Goal: Information Seeking & Learning: Check status

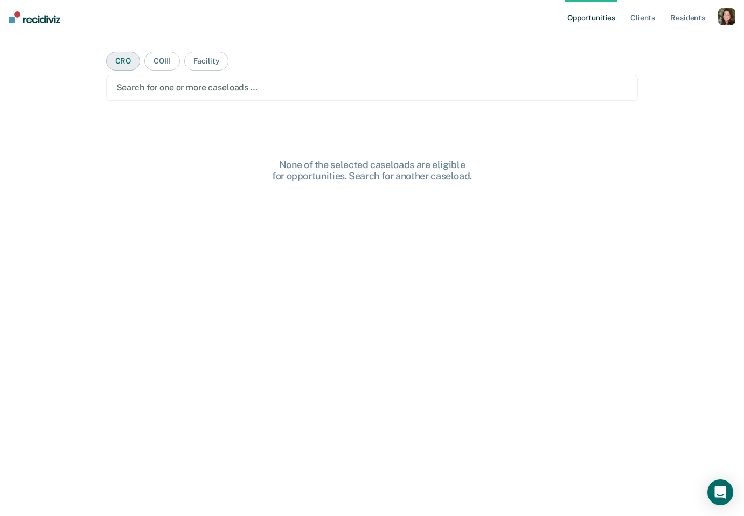
click at [117, 58] on button "CRO" at bounding box center [123, 61] width 34 height 19
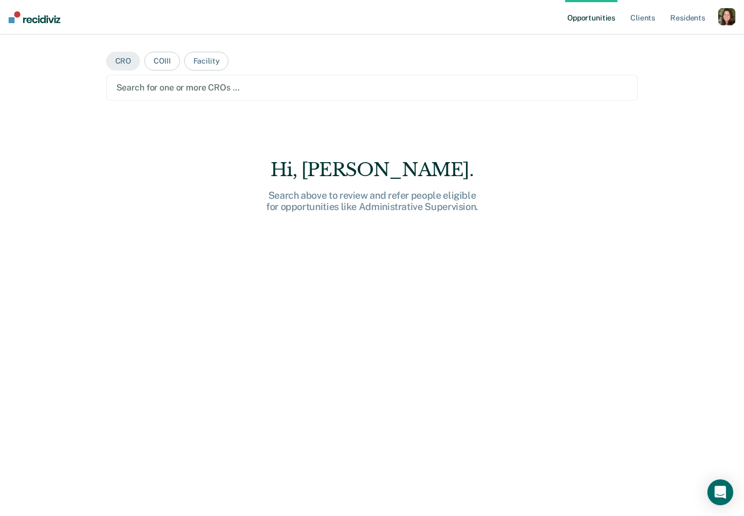
click at [144, 85] on div at bounding box center [371, 87] width 511 height 12
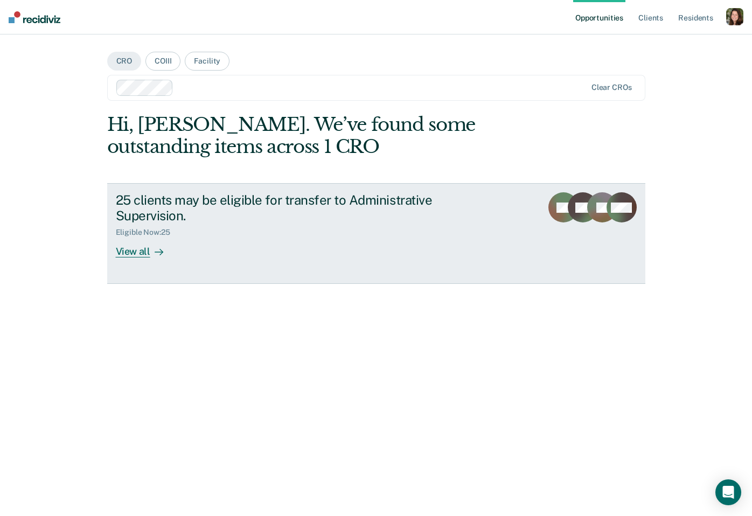
click at [148, 247] on div "View all" at bounding box center [146, 247] width 60 height 21
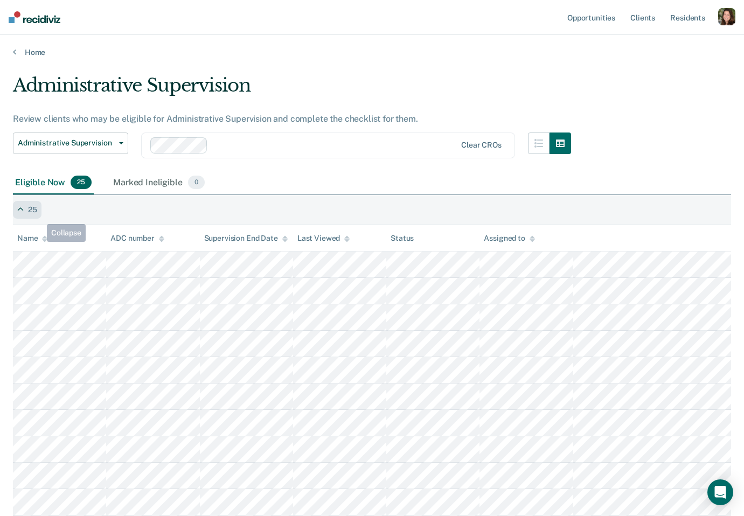
click at [38, 216] on div "25" at bounding box center [27, 210] width 29 height 18
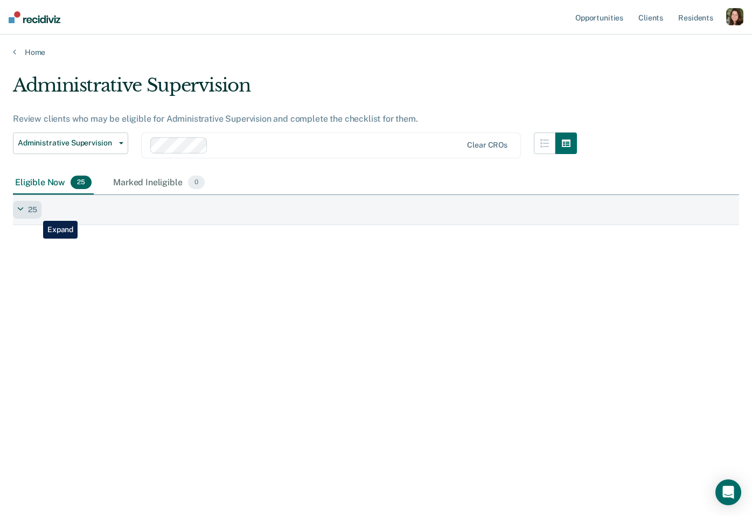
click at [35, 213] on div "25" at bounding box center [32, 209] width 9 height 9
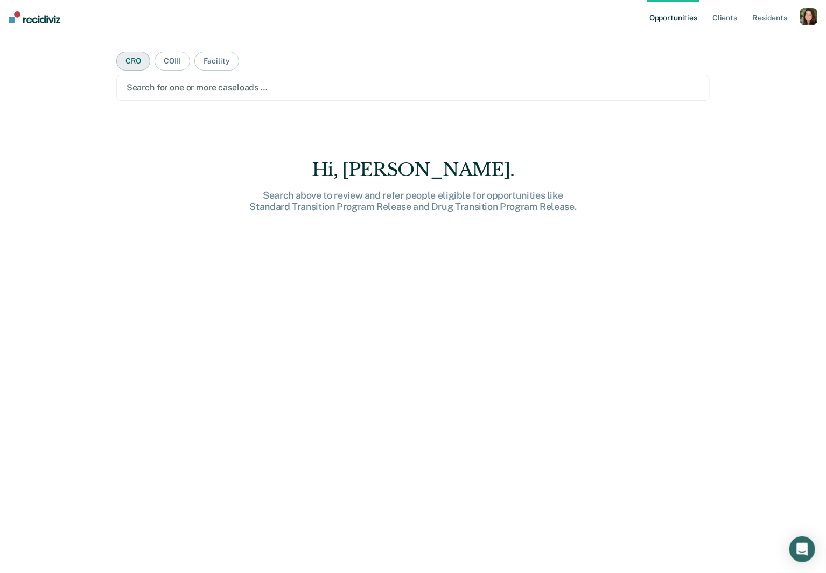
click at [142, 59] on button "CRO" at bounding box center [133, 61] width 34 height 19
click at [157, 83] on div at bounding box center [413, 87] width 573 height 12
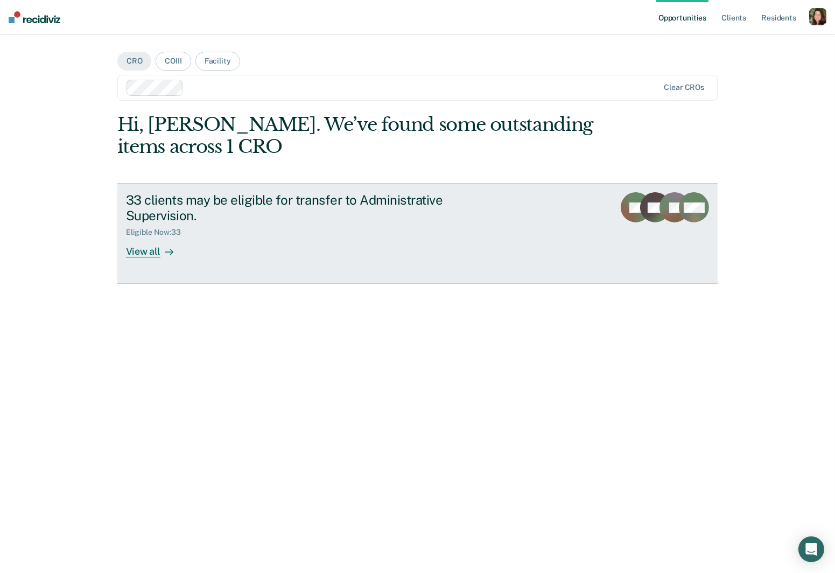
click at [142, 248] on div "View all" at bounding box center [156, 247] width 60 height 21
